Goal: Find specific page/section: Find specific page/section

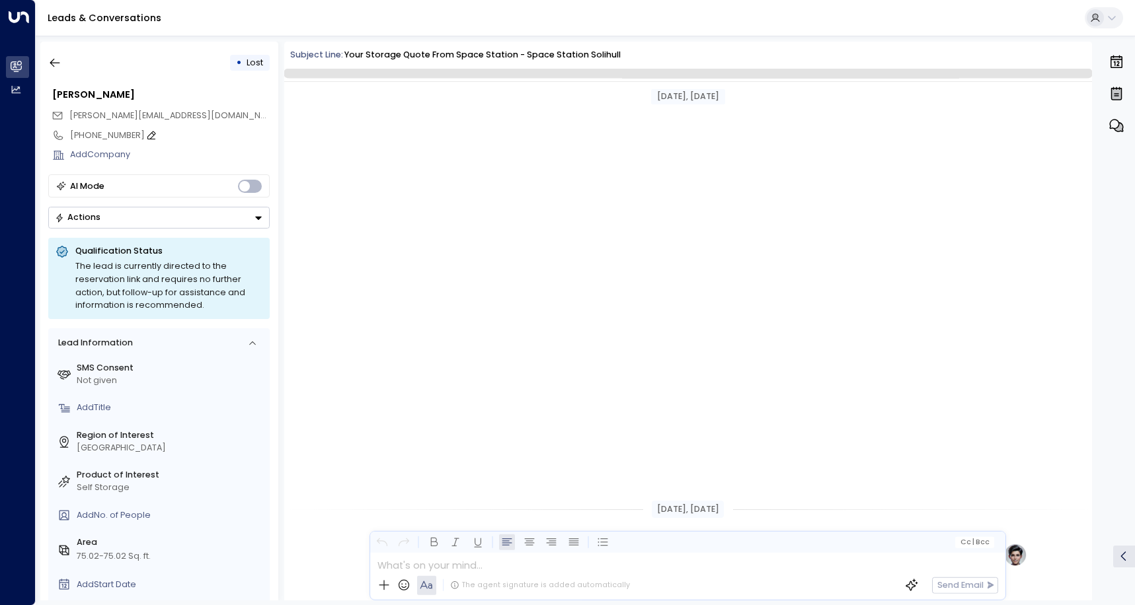
scroll to position [480, 0]
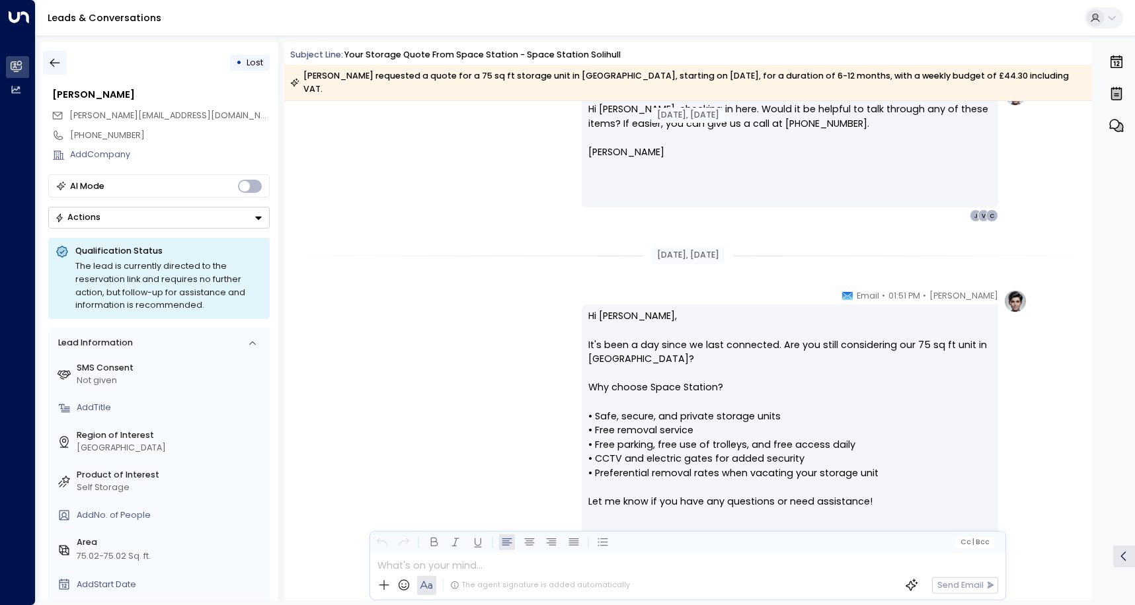
click at [50, 62] on icon "button" at bounding box center [54, 62] width 13 height 13
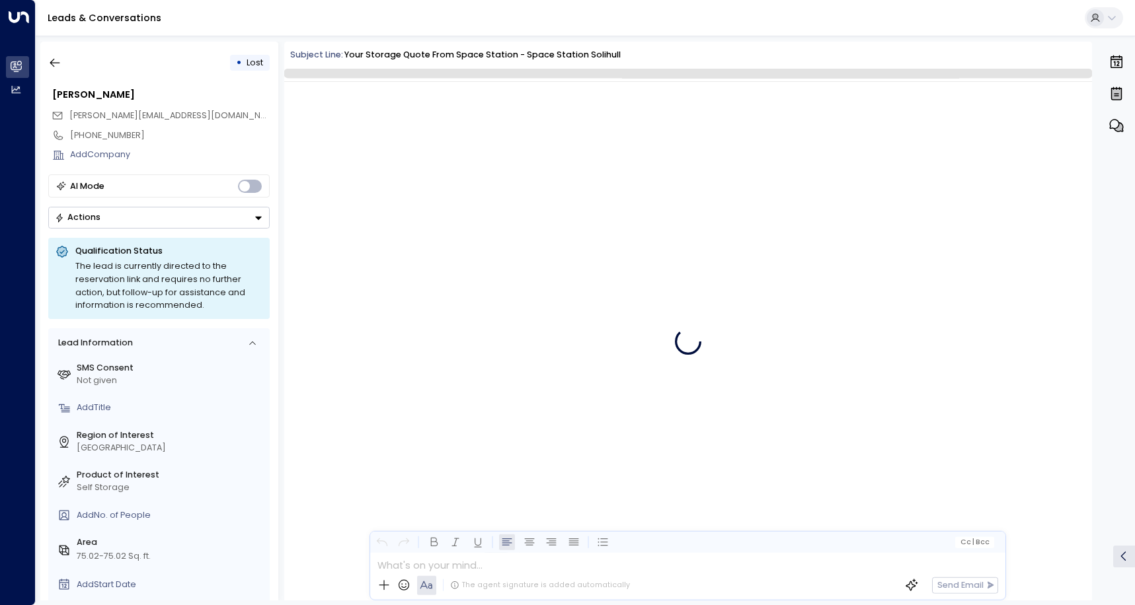
scroll to position [551, 0]
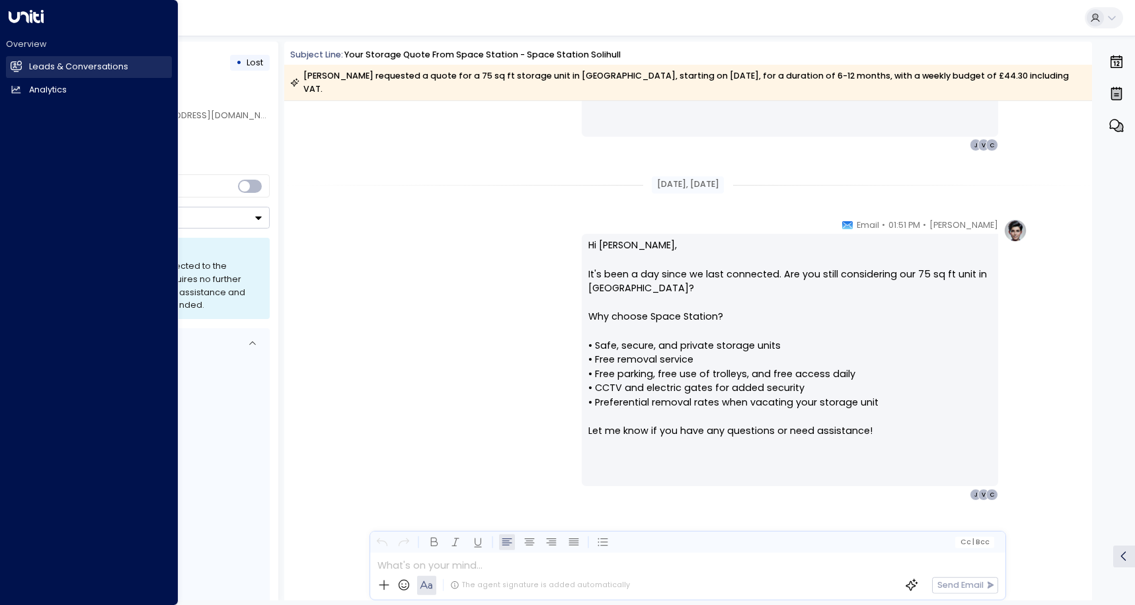
click at [62, 67] on h2 "Leads & Conversations" at bounding box center [78, 67] width 99 height 13
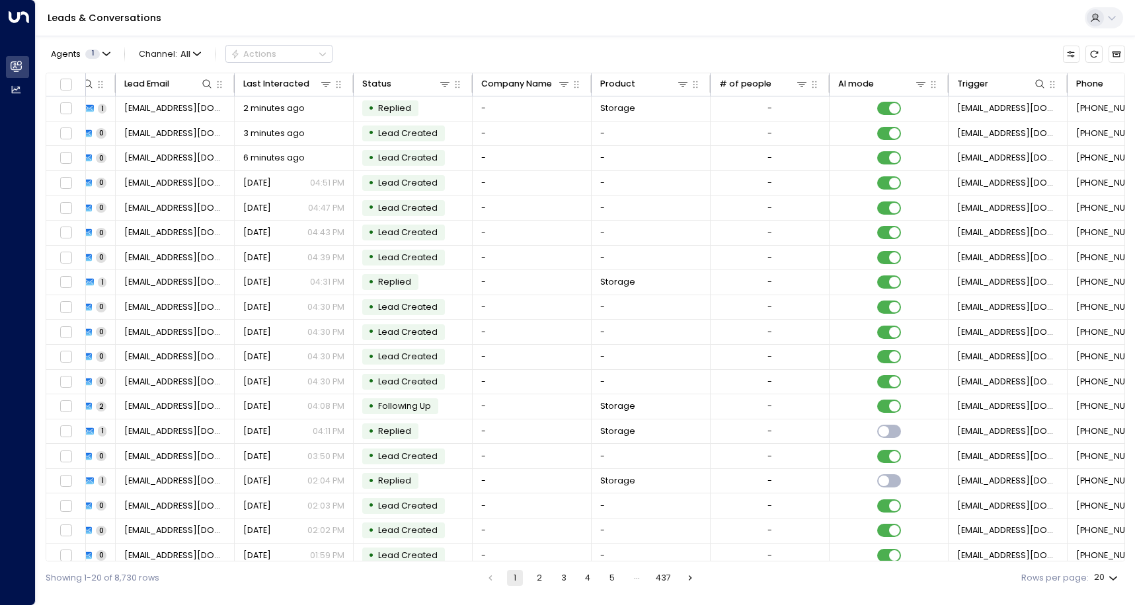
scroll to position [0, 395]
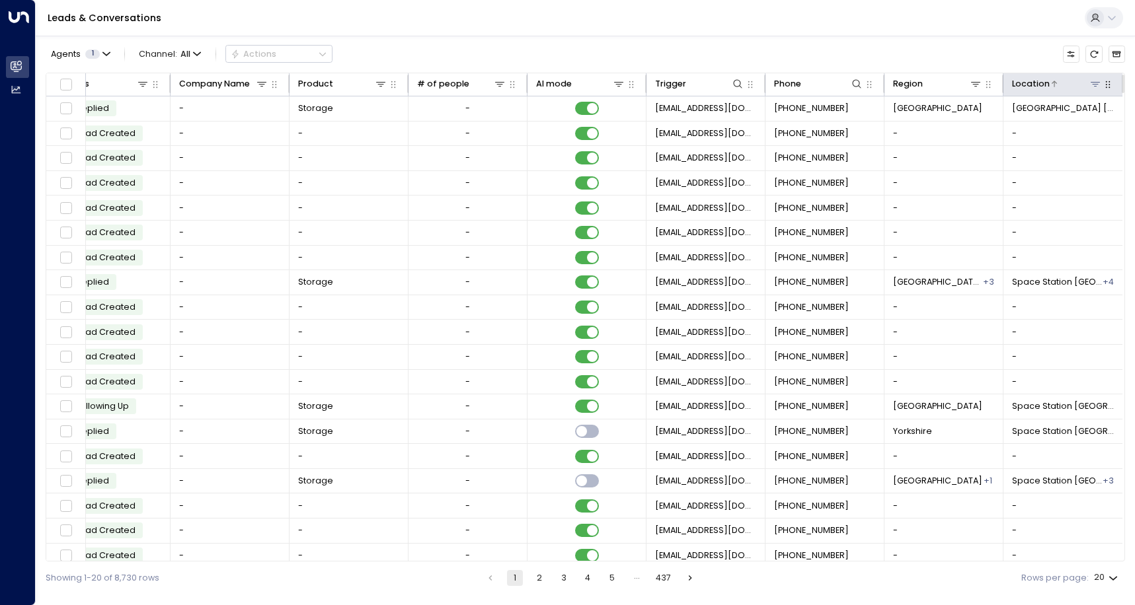
click at [1093, 89] on icon at bounding box center [1095, 84] width 11 height 11
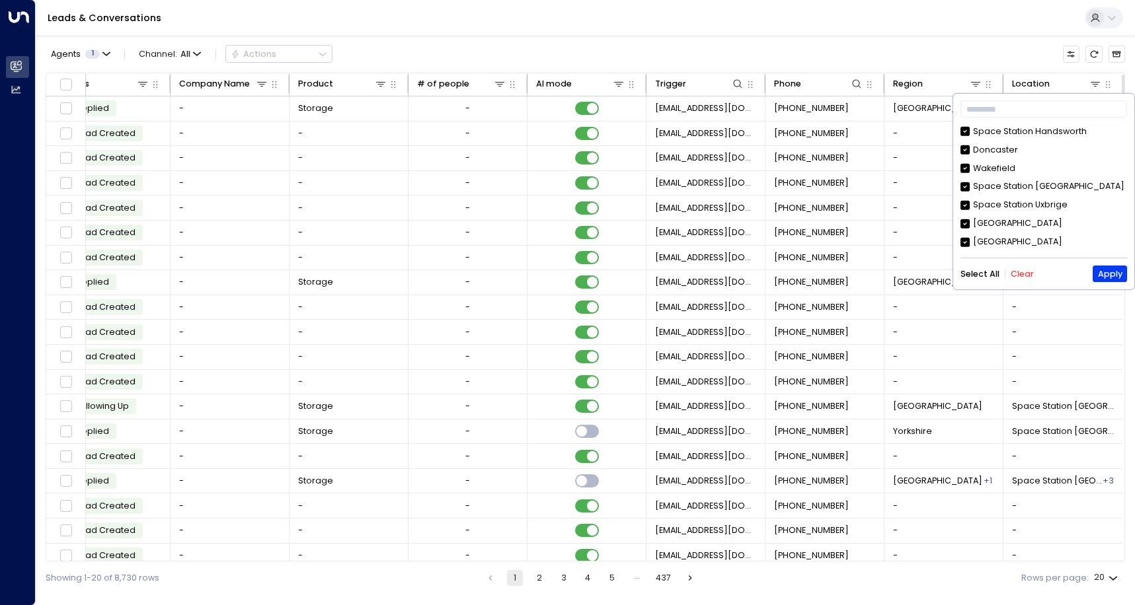
click at [1020, 276] on button "Clear" at bounding box center [1022, 274] width 23 height 9
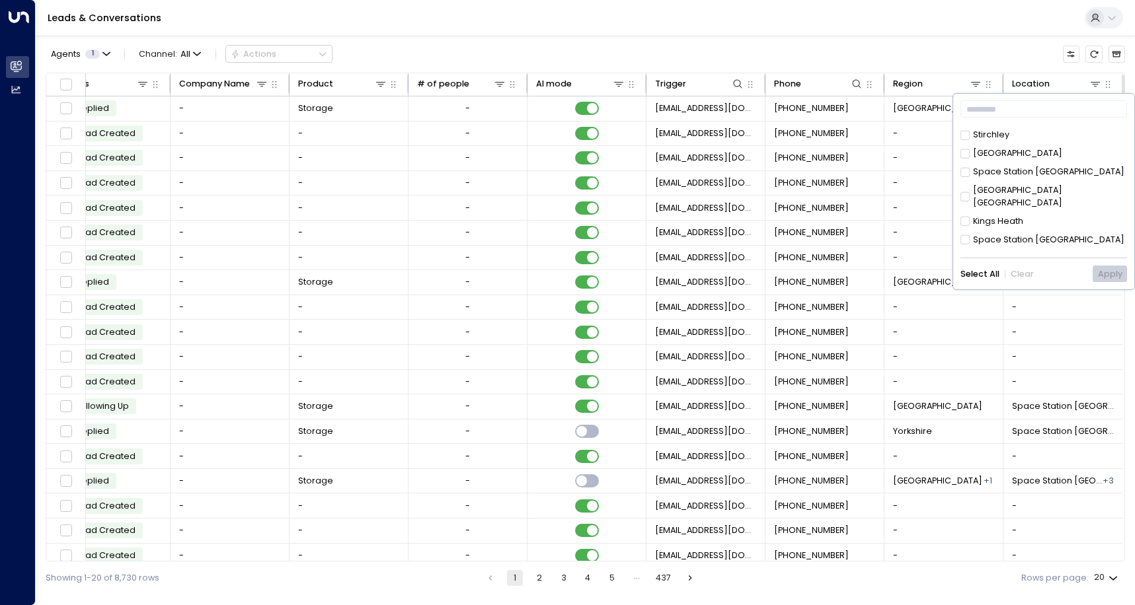
scroll to position [198, 0]
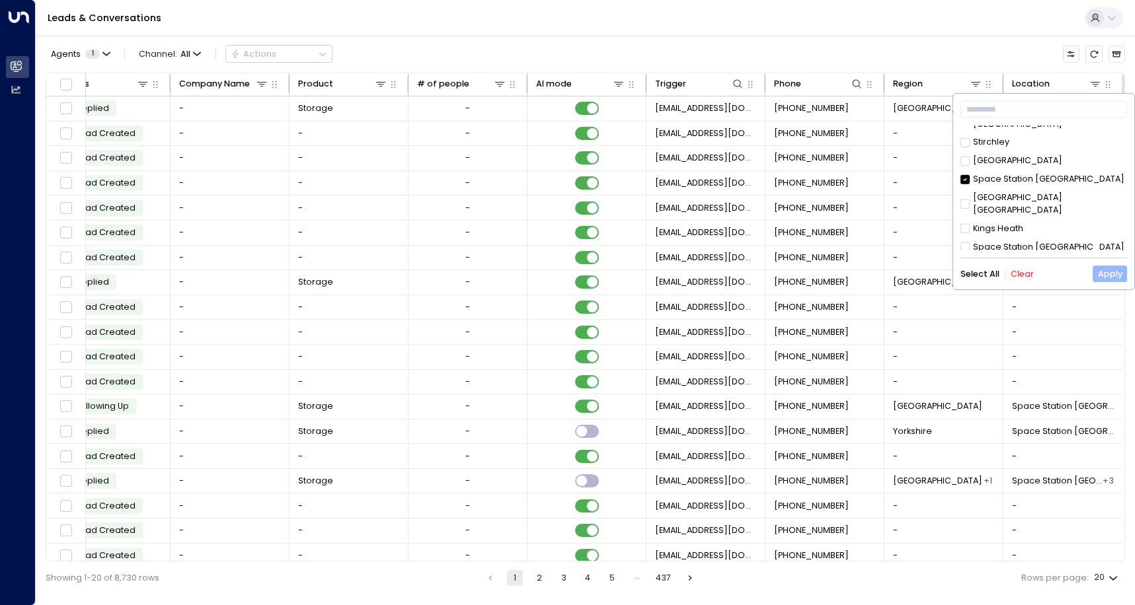
click at [1112, 276] on button "Apply" at bounding box center [1110, 274] width 34 height 17
